Goal: Information Seeking & Learning: Learn about a topic

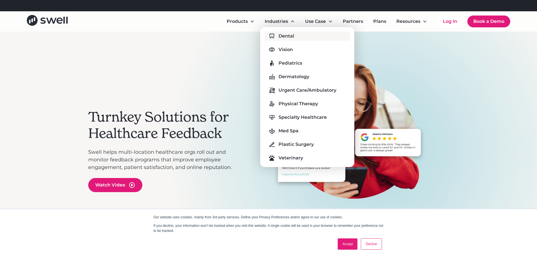
click at [287, 36] on div "Dental" at bounding box center [287, 36] width 16 height 7
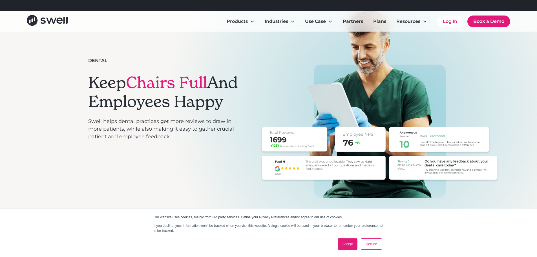
scroll to position [56, 0]
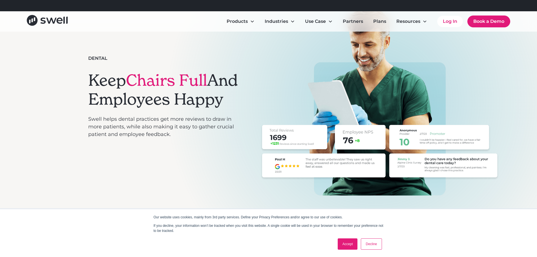
drag, startPoint x: 85, startPoint y: 50, endPoint x: 139, endPoint y: 111, distance: 81.4
click at [139, 111] on div "Dental Keep Chairs Full And Employees Happy Swell helps dental practices get mo…" at bounding box center [268, 101] width 537 height 252
click at [136, 109] on h1 "Keep Chairs Full And Employees Happy" at bounding box center [164, 90] width 152 height 38
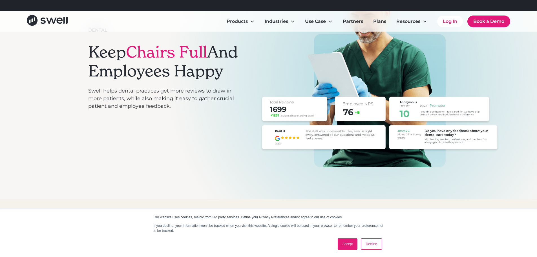
scroll to position [0, 0]
